Goal: Information Seeking & Learning: Understand process/instructions

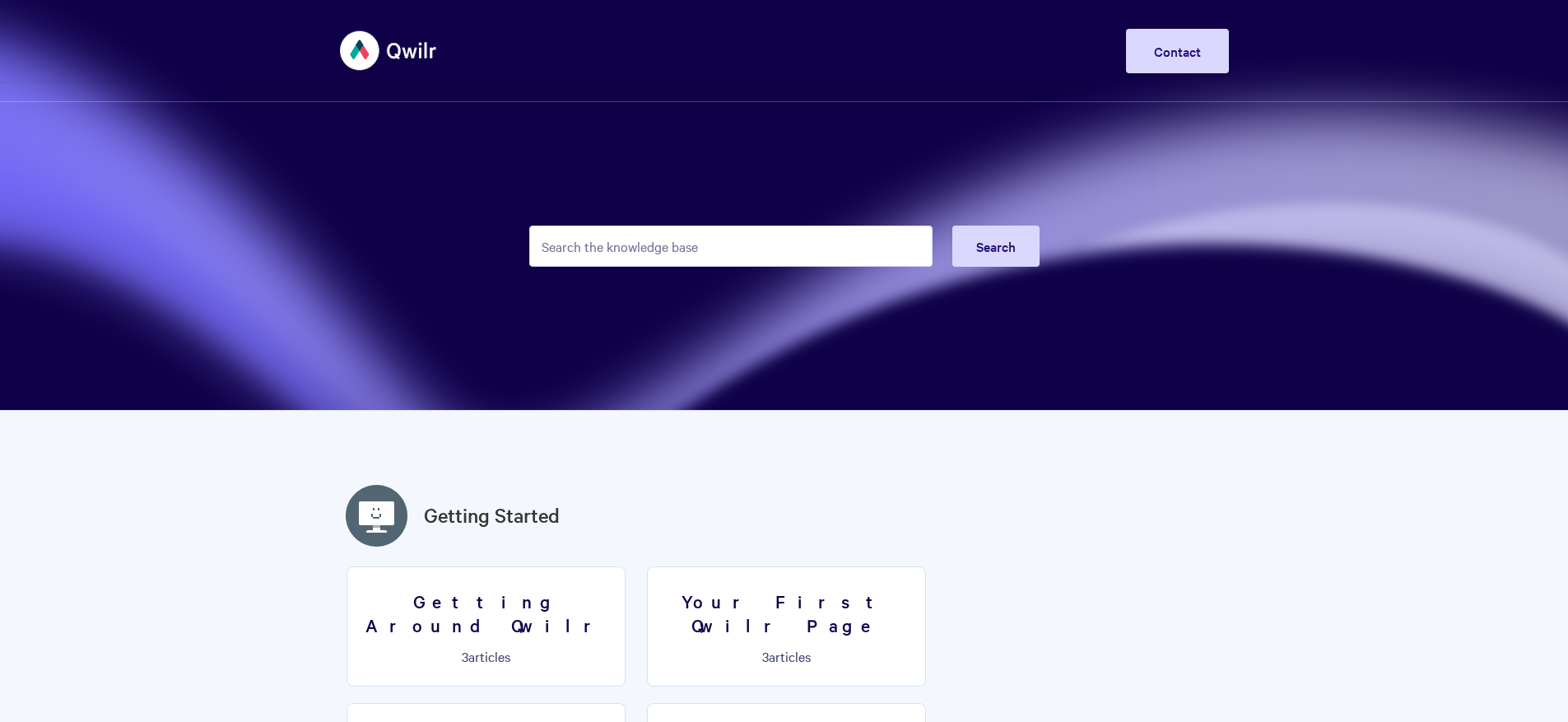
click at [673, 247] on input "Search the knowledge base" at bounding box center [731, 246] width 403 height 42
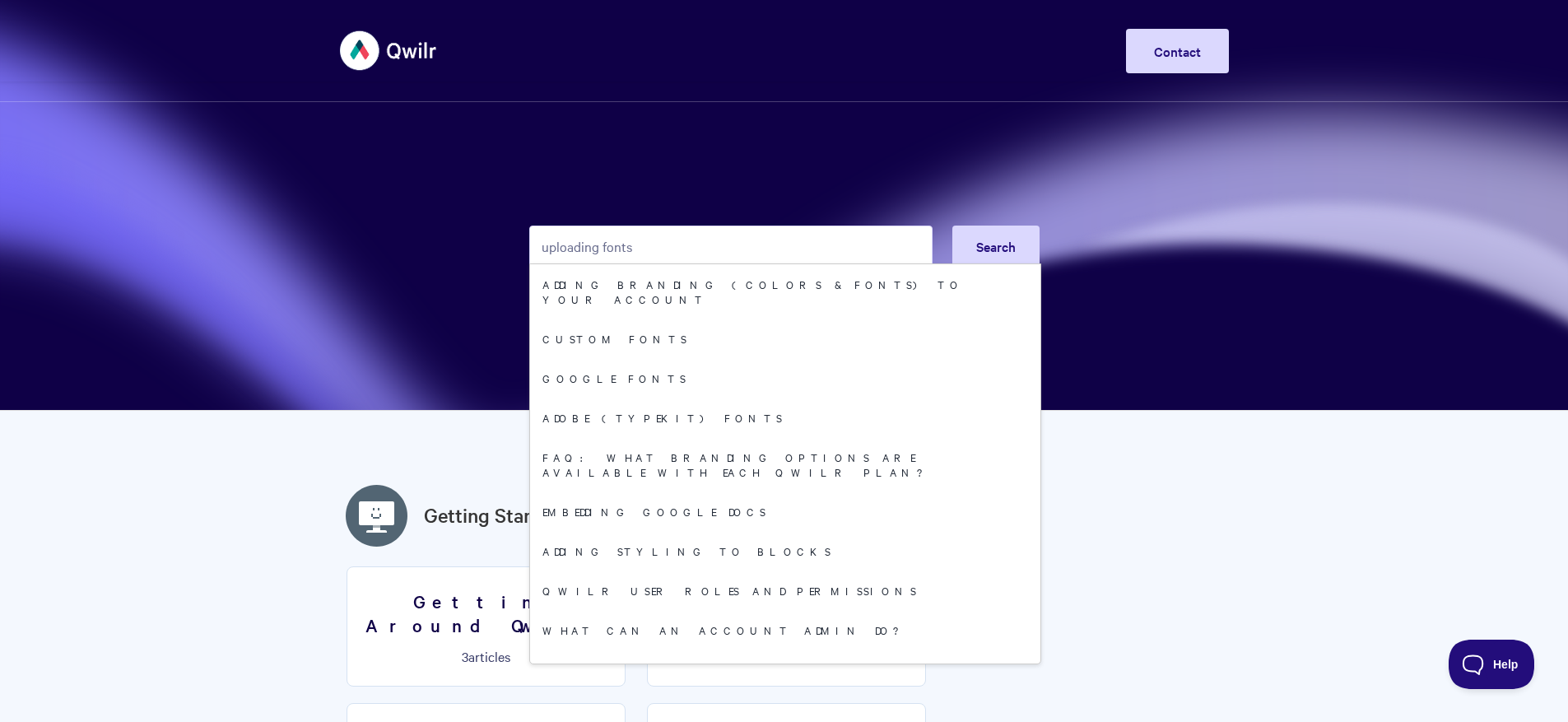
type input "uploading fonts"
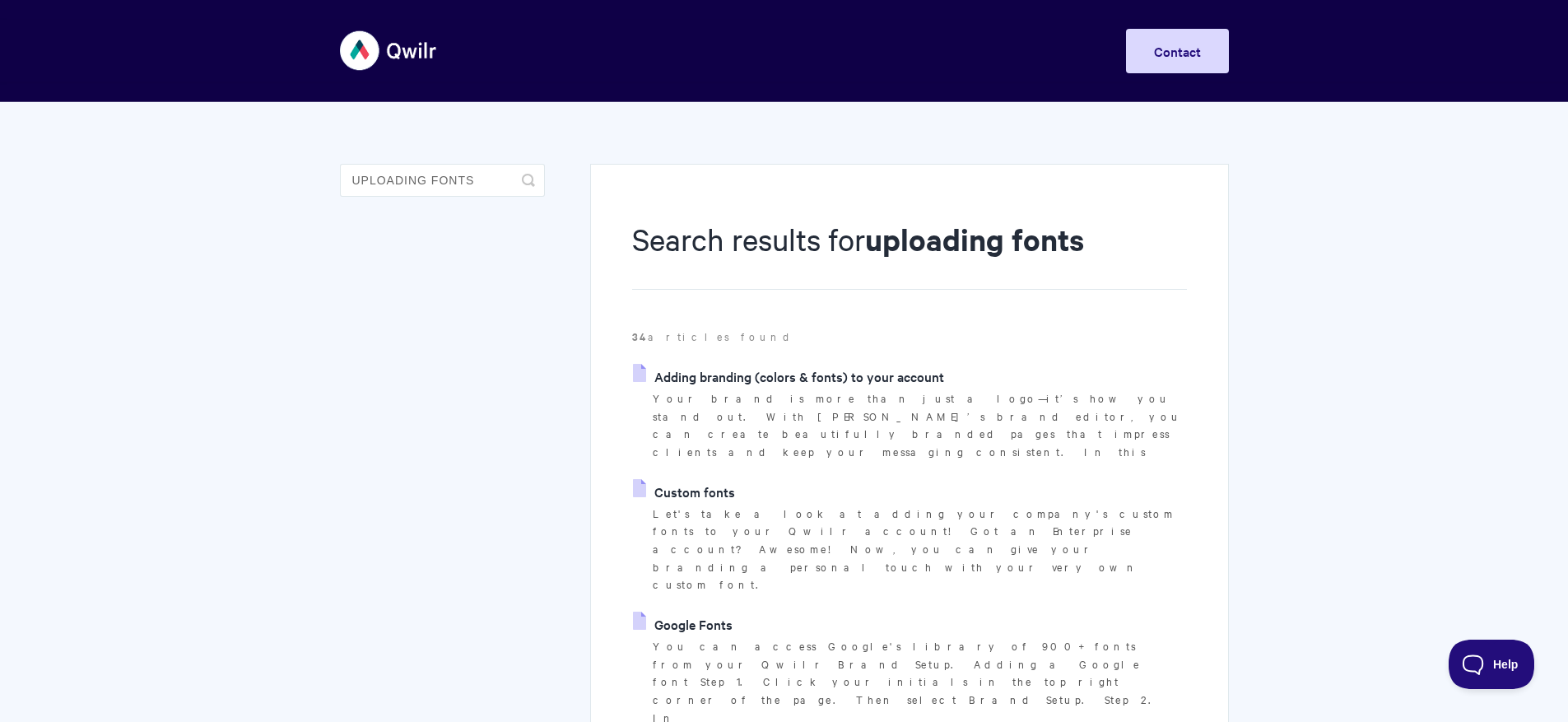
click at [758, 376] on link "Adding branding (colors & fonts) to your account" at bounding box center [788, 376] width 311 height 25
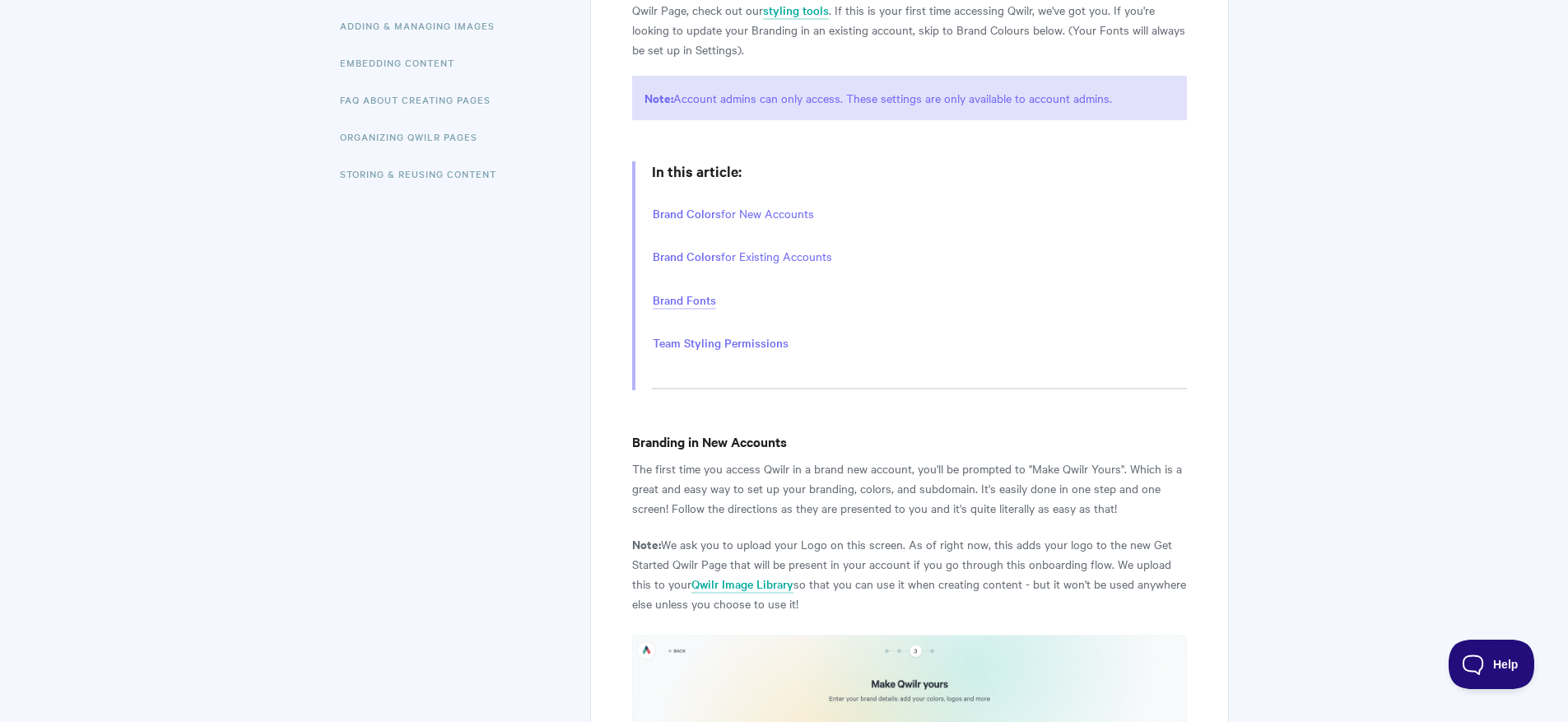
click at [704, 301] on link "Brand Fonts" at bounding box center [684, 300] width 64 height 18
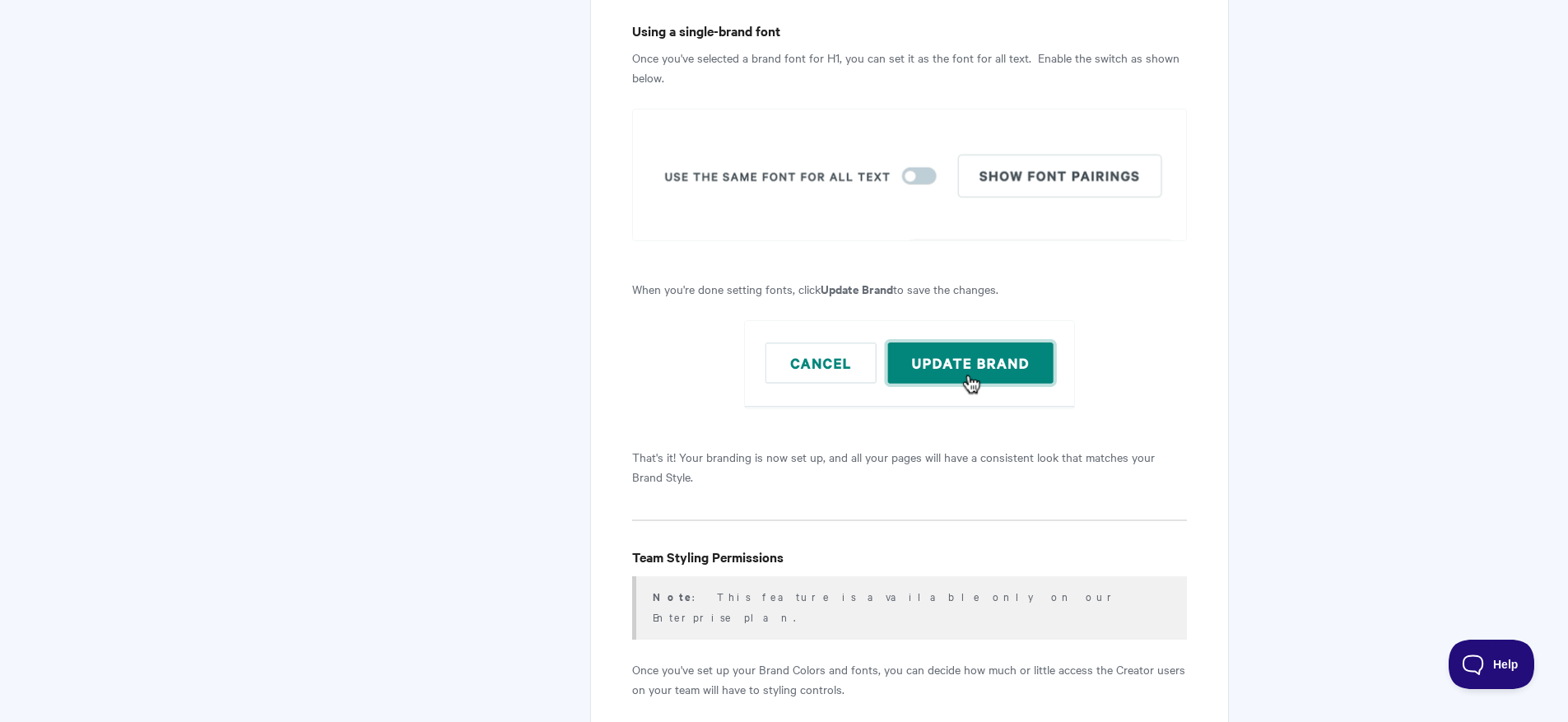
scroll to position [6009, 0]
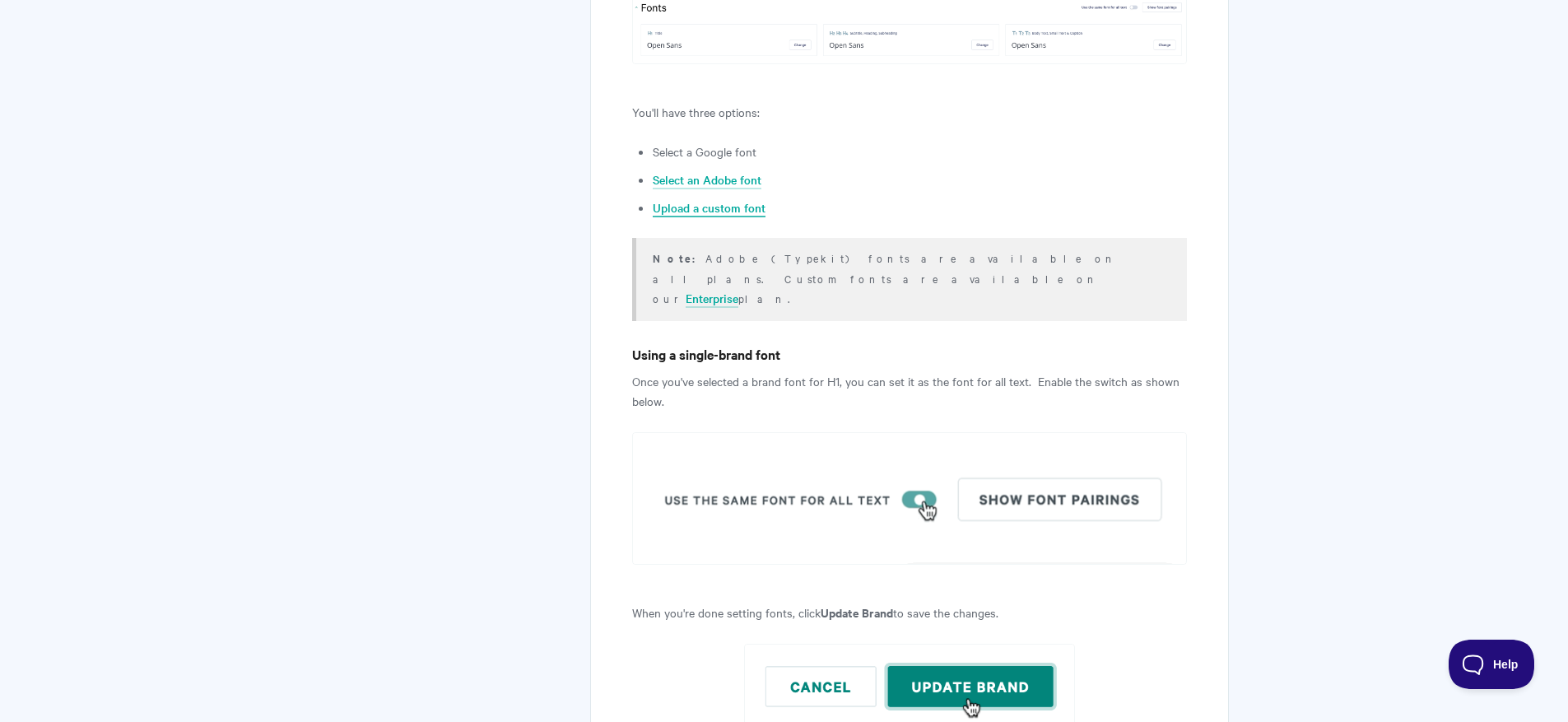
click at [741, 199] on link "Upload a custom font" at bounding box center [709, 208] width 113 height 18
